Goal: Check status: Check status

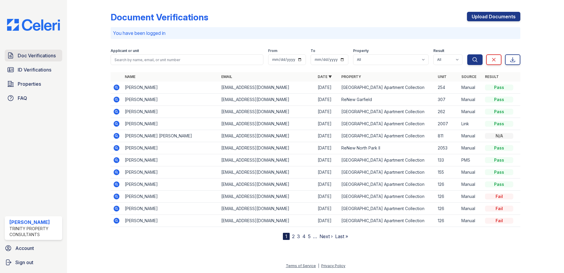
click at [45, 58] on span "Doc Verifications" at bounding box center [37, 55] width 38 height 7
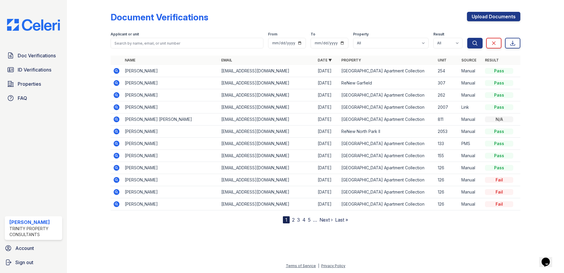
click at [118, 179] on icon at bounding box center [117, 180] width 6 height 6
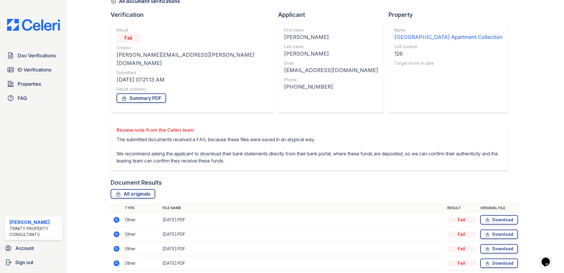
scroll to position [48, 0]
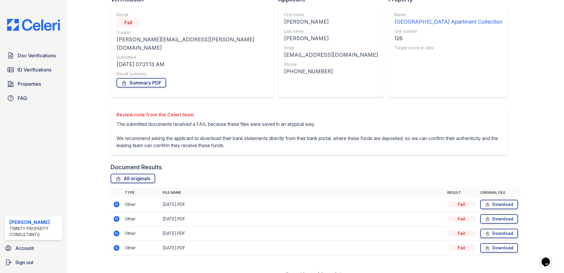
click at [118, 201] on icon at bounding box center [117, 204] width 6 height 6
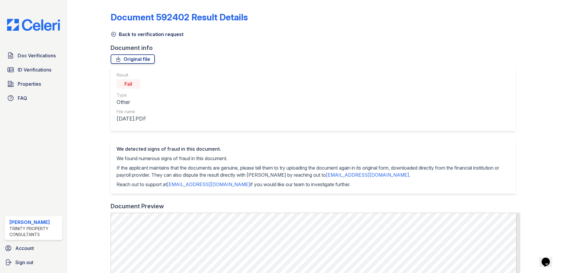
click at [114, 32] on icon at bounding box center [113, 34] width 4 height 4
